Goal: Transaction & Acquisition: Purchase product/service

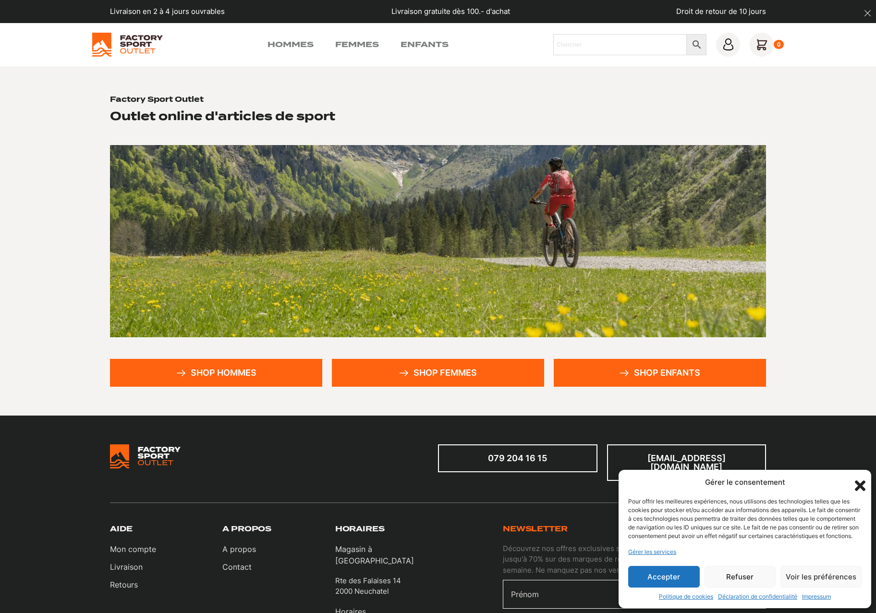
click at [225, 370] on link "Shop hommes" at bounding box center [216, 373] width 212 height 28
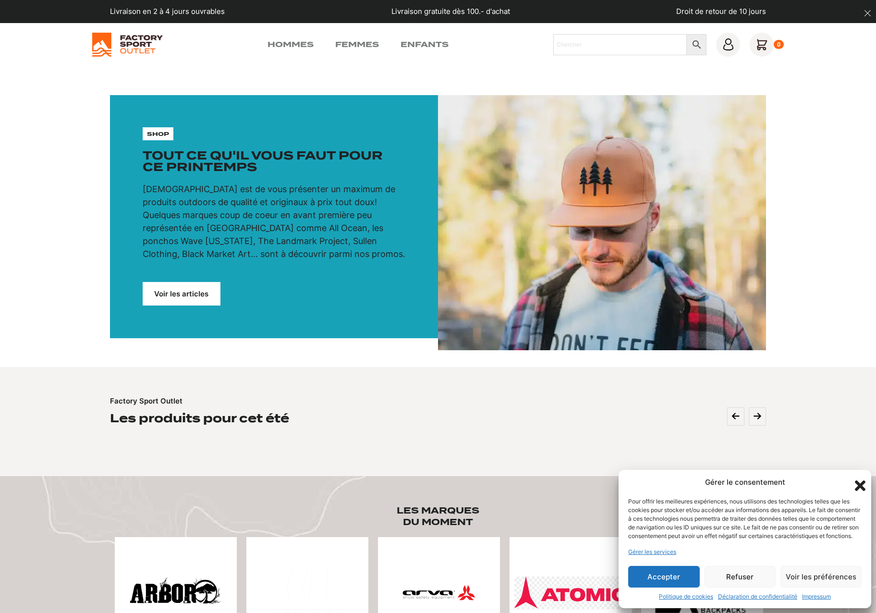
click at [752, 573] on button "Refuser" at bounding box center [740, 577] width 72 height 22
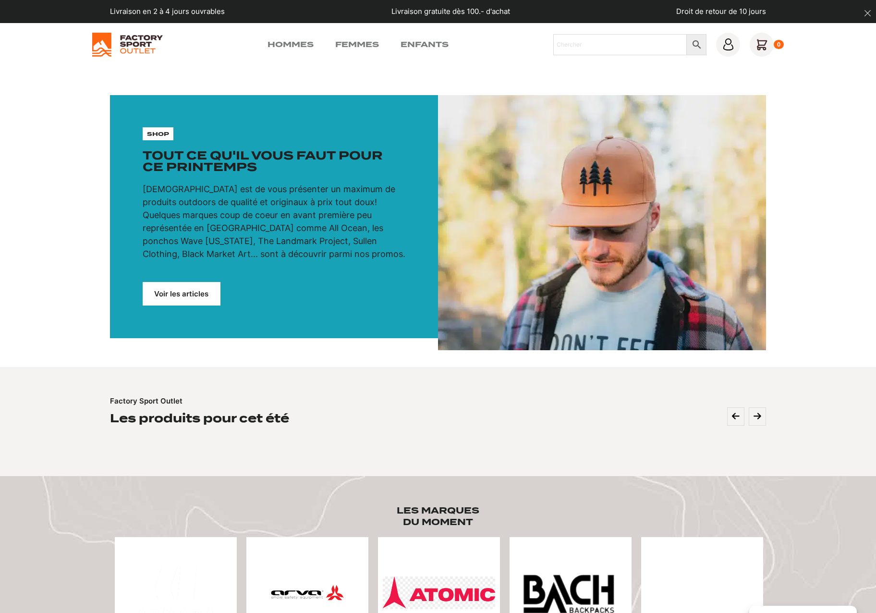
click at [177, 286] on link "Voir les articles" at bounding box center [182, 294] width 78 height 24
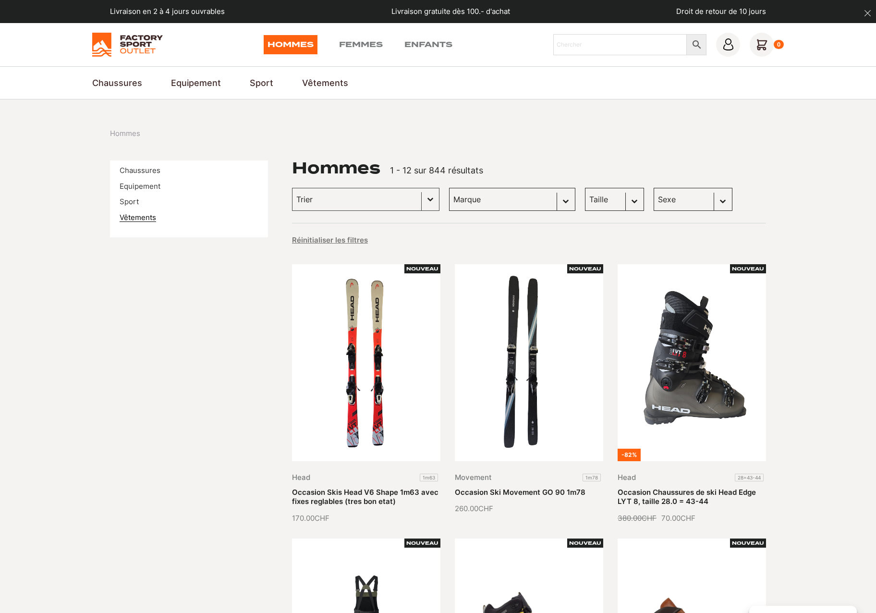
click at [145, 215] on link "Vêtements" at bounding box center [138, 217] width 36 height 9
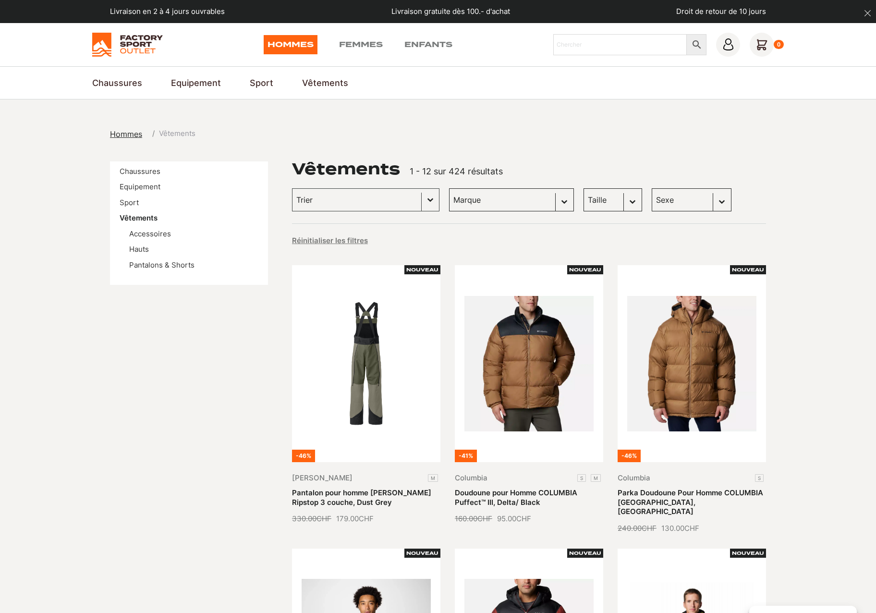
click at [118, 43] on img at bounding box center [127, 45] width 71 height 24
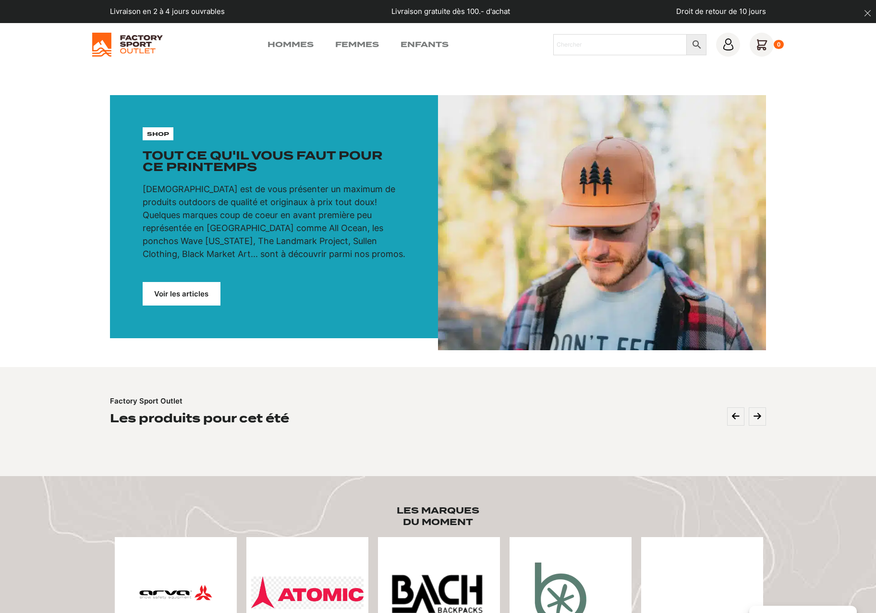
click at [193, 287] on link "Voir les articles" at bounding box center [182, 294] width 78 height 24
